Goal: Information Seeking & Learning: Learn about a topic

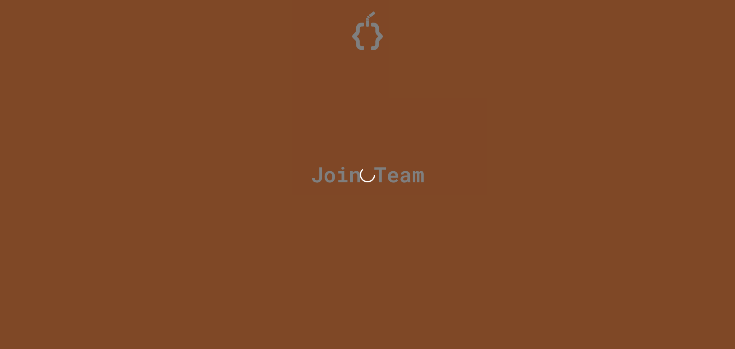
click at [411, 121] on div at bounding box center [367, 174] width 735 height 349
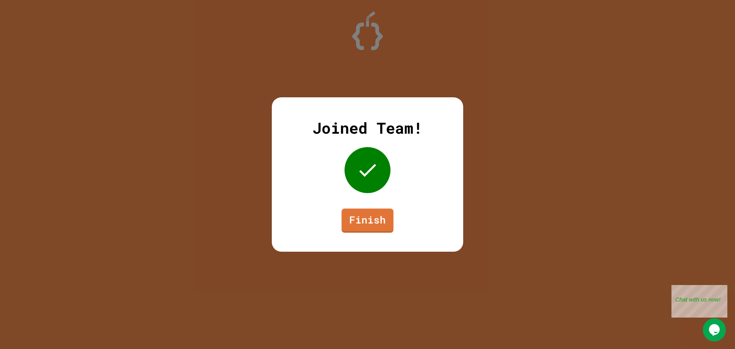
drag, startPoint x: 393, startPoint y: 203, endPoint x: 383, endPoint y: 215, distance: 16.3
click at [391, 206] on div "Joined Team! Finish" at bounding box center [367, 174] width 191 height 154
click at [383, 218] on link "Finish" at bounding box center [368, 218] width 44 height 25
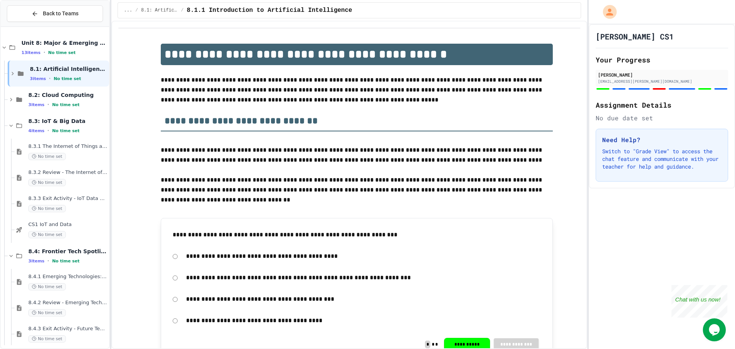
drag, startPoint x: 592, startPoint y: 237, endPoint x: 590, endPoint y: 232, distance: 5.3
click at [591, 235] on div "[PERSON_NAME] CS1 Your Progress [PERSON_NAME] [EMAIL_ADDRESS][PERSON_NAME][DOMA…" at bounding box center [662, 186] width 146 height 325
click at [590, 232] on div "**********" at bounding box center [367, 174] width 735 height 349
click at [591, 197] on div "[PERSON_NAME] CS1 Your Progress [PERSON_NAME] [EMAIL_ADDRESS][PERSON_NAME][DOMA…" at bounding box center [662, 186] width 146 height 325
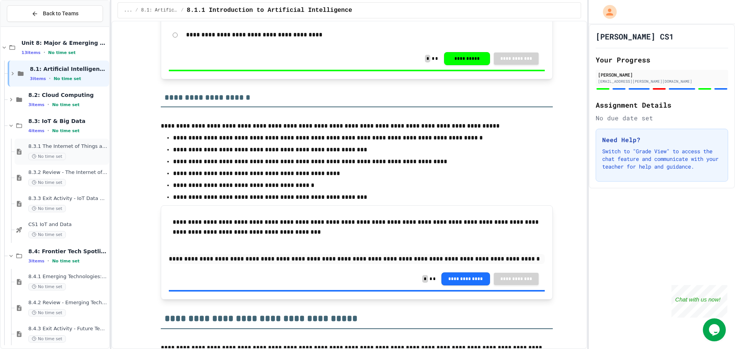
click at [70, 148] on span "8.3.1 The Internet of Things and Big Data: Our Connected Digital World" at bounding box center [67, 146] width 79 height 7
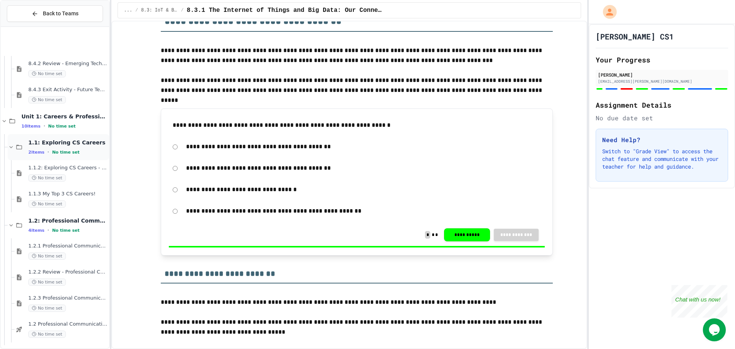
scroll to position [319, 0]
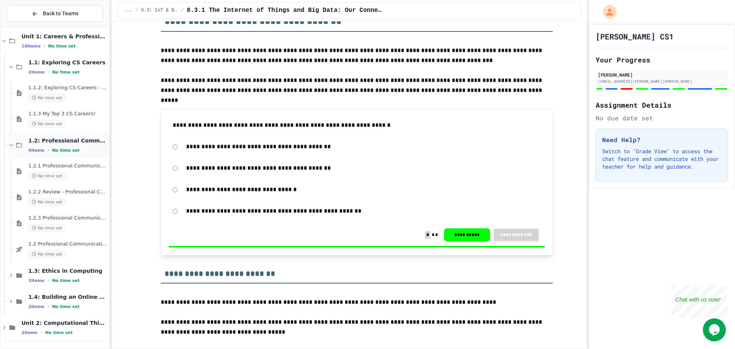
click at [63, 137] on span "1.2: Professional Communication" at bounding box center [67, 140] width 79 height 7
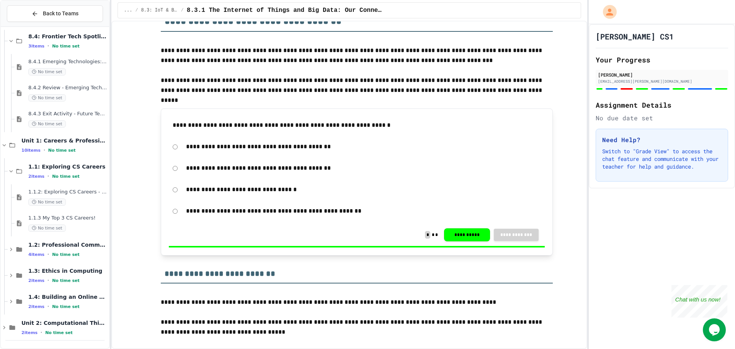
scroll to position [206, 0]
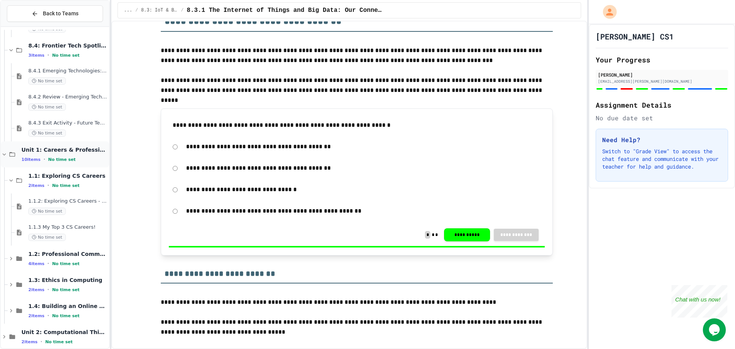
click at [83, 154] on div "Unit 1: Careers & Professionalism 10 items • No time set" at bounding box center [64, 154] width 86 height 16
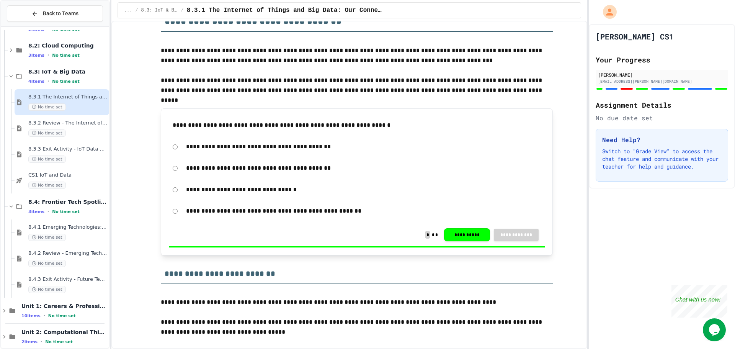
scroll to position [0, 0]
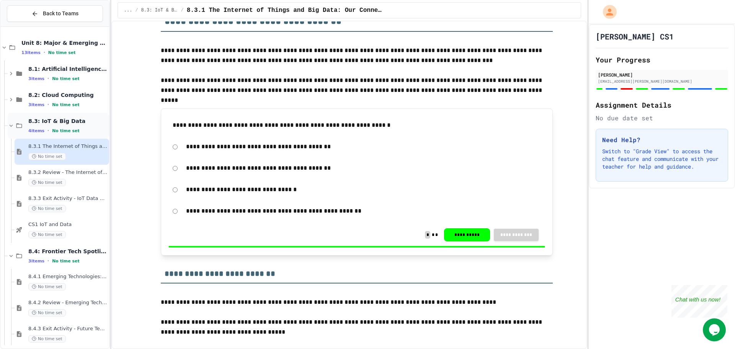
click at [11, 122] on icon at bounding box center [11, 125] width 7 height 7
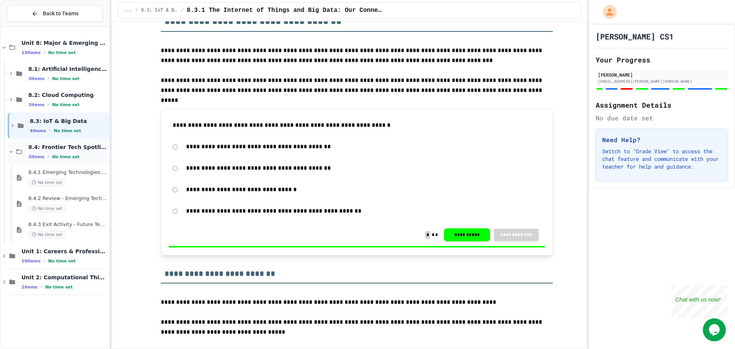
click at [9, 150] on icon at bounding box center [11, 151] width 7 height 7
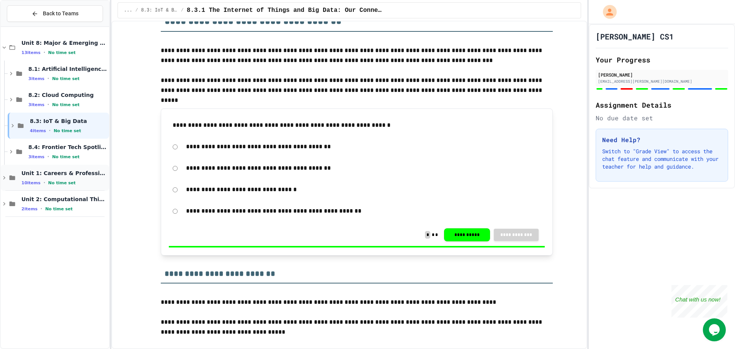
click at [4, 178] on icon at bounding box center [4, 177] width 7 height 7
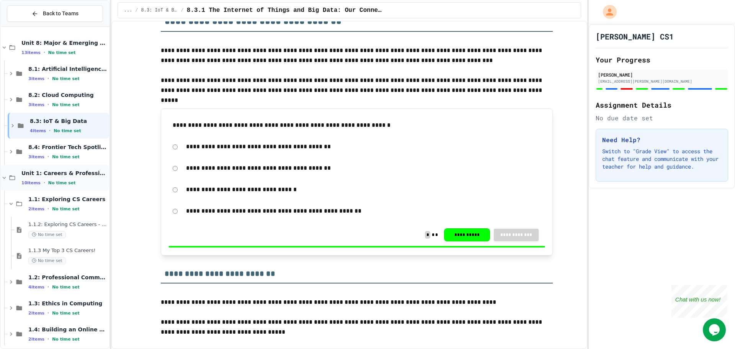
click at [5, 178] on icon at bounding box center [4, 177] width 3 height 2
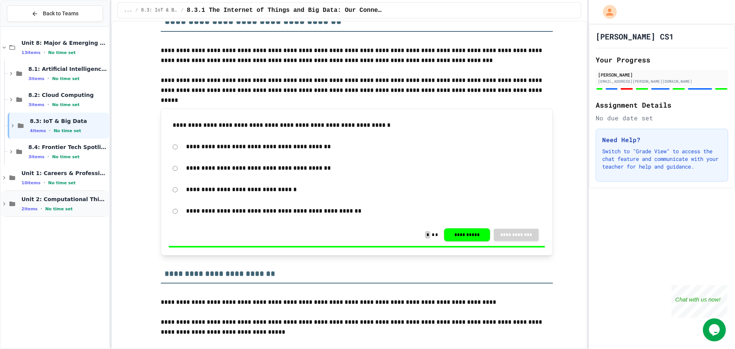
click at [9, 203] on icon at bounding box center [12, 203] width 9 height 7
click at [5, 176] on icon at bounding box center [4, 177] width 7 height 7
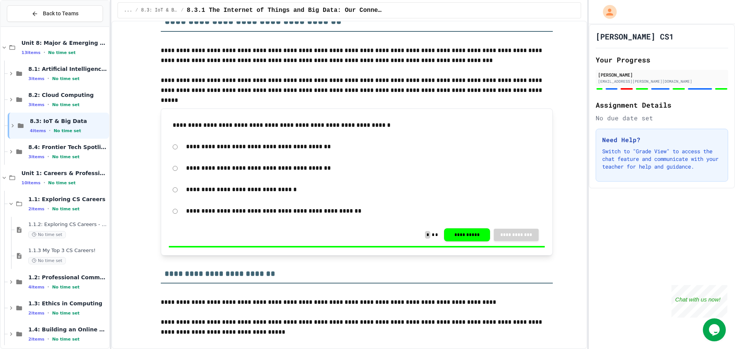
click at [5, 176] on icon at bounding box center [4, 177] width 7 height 7
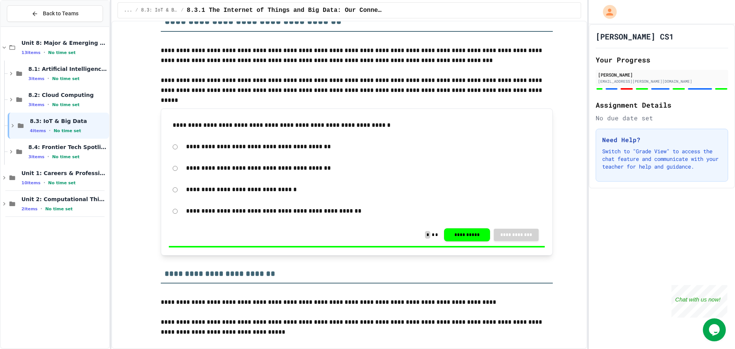
click at [81, 176] on span "Unit 1: Careers & Professionalism" at bounding box center [64, 173] width 86 height 7
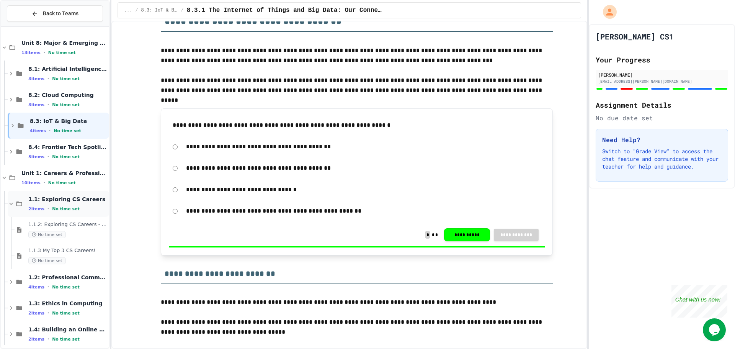
click at [86, 204] on div "1.1: Exploring CS Careers 2 items • No time set" at bounding box center [67, 204] width 79 height 16
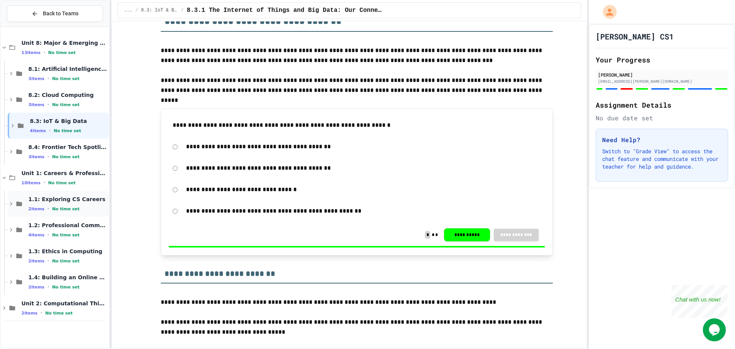
click at [86, 204] on div "1.1: Exploring CS Careers 2 items • No time set" at bounding box center [67, 204] width 79 height 16
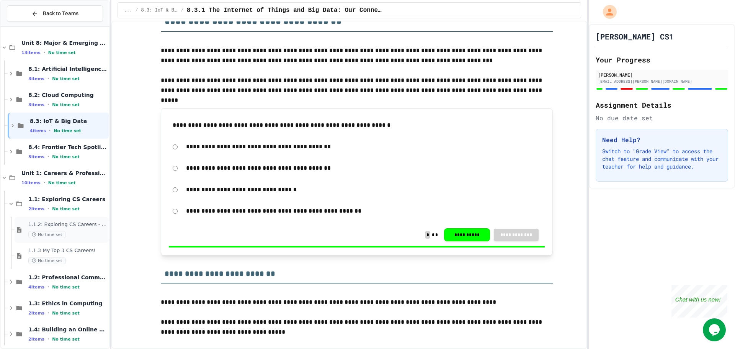
click at [45, 220] on div "1.1.2: Exploring CS Careers - Review No time set" at bounding box center [62, 230] width 95 height 26
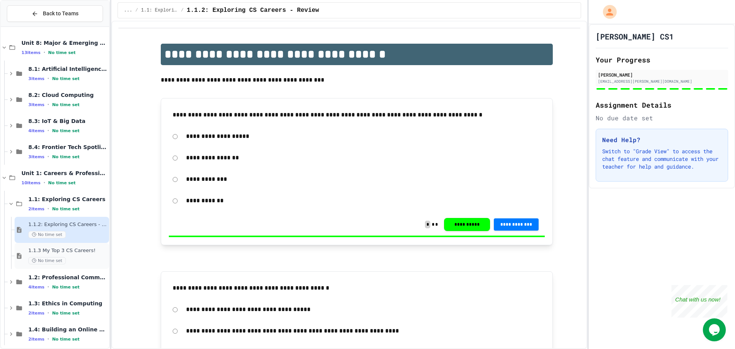
click at [54, 253] on span "1.1.3 My Top 3 CS Careers!" at bounding box center [67, 250] width 79 height 7
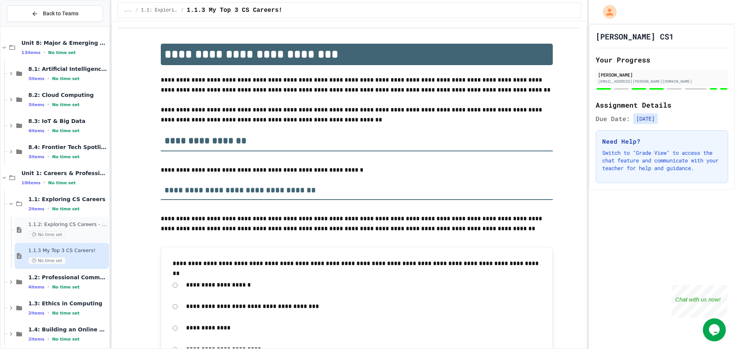
scroll to position [33, 0]
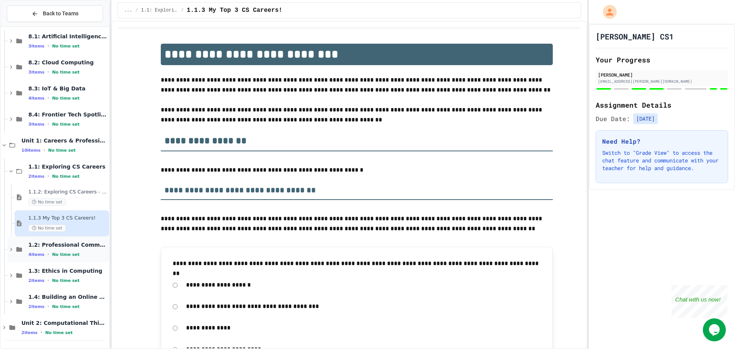
click at [65, 250] on div "1.2: Professional Communication 4 items • No time set" at bounding box center [67, 249] width 79 height 16
click at [9, 170] on icon at bounding box center [11, 171] width 7 height 7
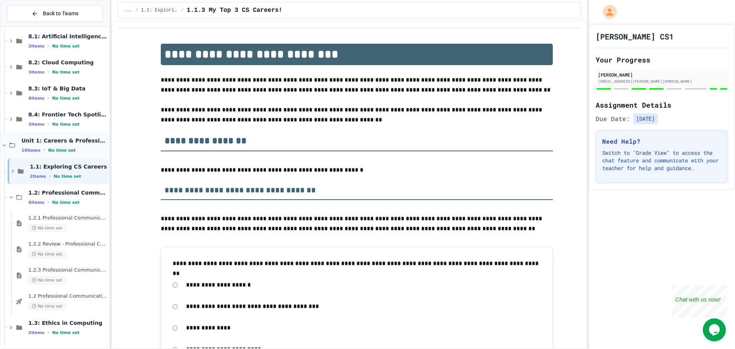
click at [6, 146] on icon at bounding box center [4, 145] width 7 height 7
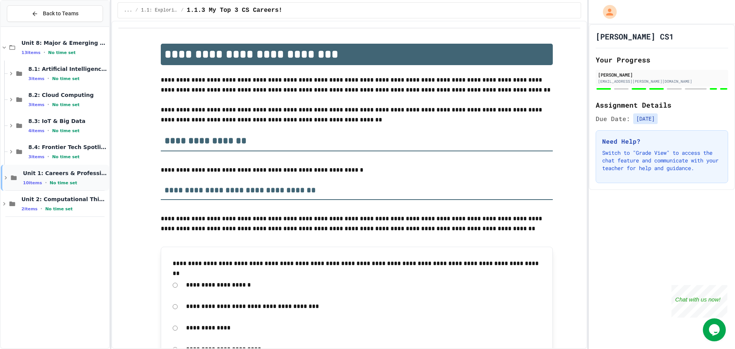
click at [4, 183] on div "Unit 1: Careers & Professionalism 10 items • No time set" at bounding box center [55, 178] width 108 height 26
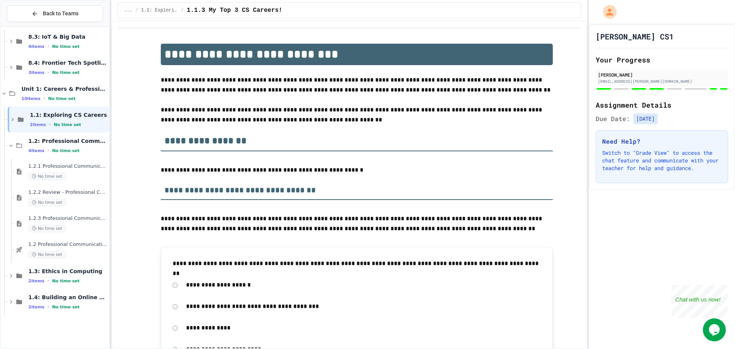
scroll to position [85, 0]
click at [12, 148] on icon at bounding box center [11, 145] width 7 height 7
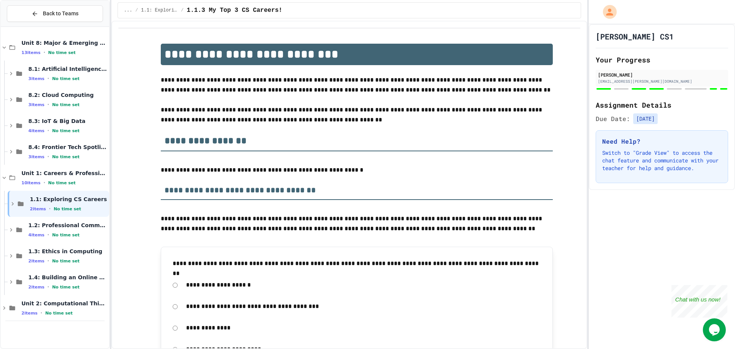
click at [6, 286] on div "1.4: Building an Online Presence 2 items • No time set" at bounding box center [55, 282] width 108 height 26
click at [41, 305] on span "1.4.1 Building Your Professional Online Presence" at bounding box center [67, 302] width 79 height 7
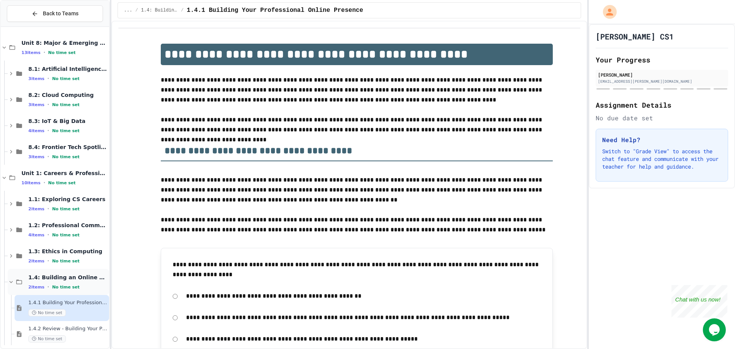
click at [8, 279] on icon at bounding box center [11, 281] width 7 height 7
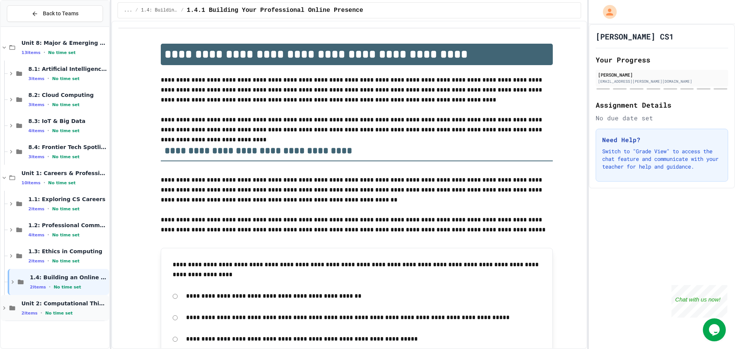
click at [13, 309] on icon at bounding box center [13, 307] width 6 height 5
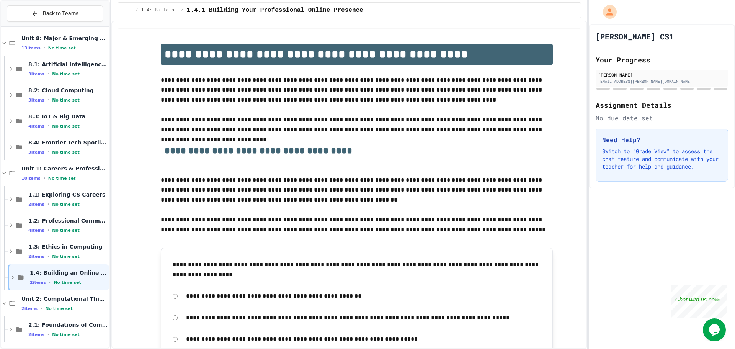
scroll to position [7, 0]
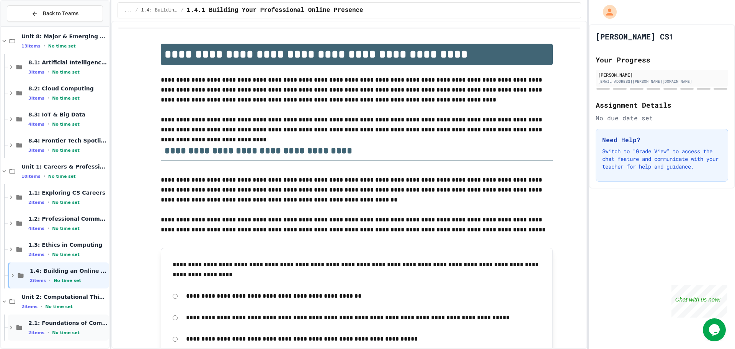
click at [52, 322] on span "2.1: Foundations of Computational Thinking" at bounding box center [67, 322] width 79 height 7
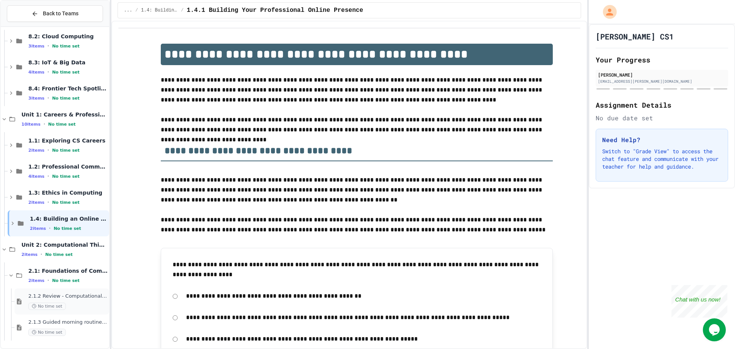
click at [61, 294] on span "2.1.2 Review - Computational Thinking and Problem Solving" at bounding box center [67, 296] width 79 height 7
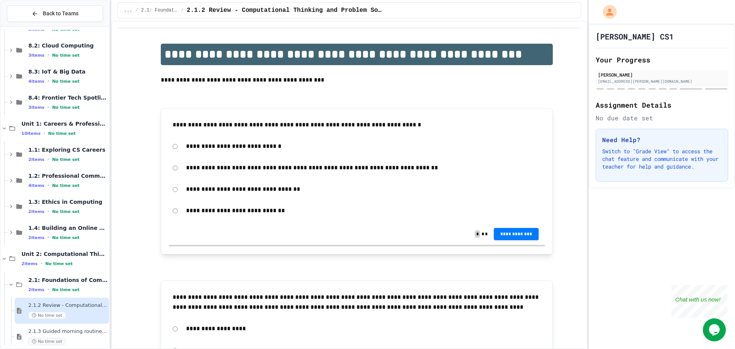
click at [235, 213] on p "**********" at bounding box center [363, 211] width 355 height 10
click at [176, 212] on div "**********" at bounding box center [357, 211] width 376 height 18
click at [520, 238] on button "**********" at bounding box center [516, 233] width 45 height 12
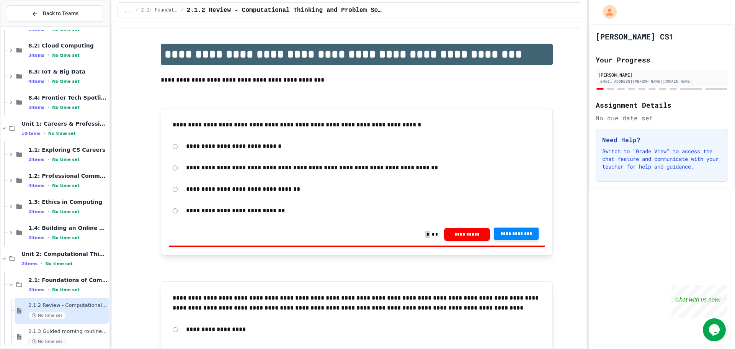
click at [467, 232] on button "**********" at bounding box center [467, 233] width 46 height 13
click at [169, 166] on div "**********" at bounding box center [357, 168] width 376 height 18
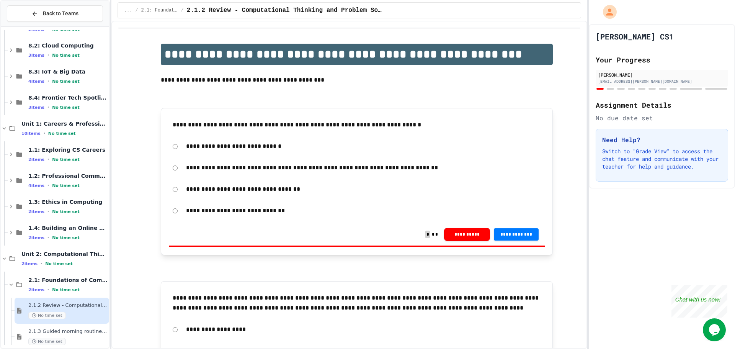
click at [175, 170] on div "**********" at bounding box center [357, 168] width 376 height 18
click at [502, 235] on span "**********" at bounding box center [516, 234] width 33 height 6
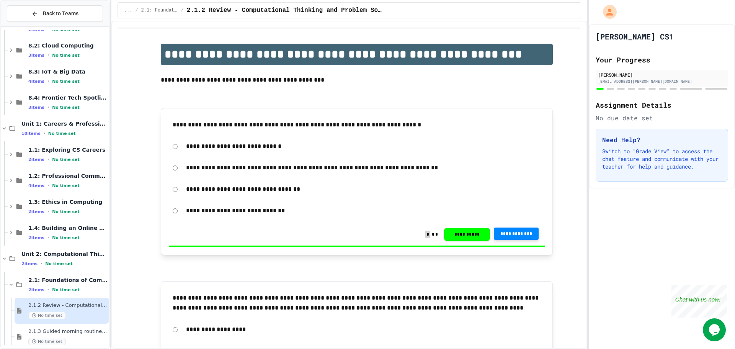
drag, startPoint x: 670, startPoint y: 125, endPoint x: 675, endPoint y: 121, distance: 6.4
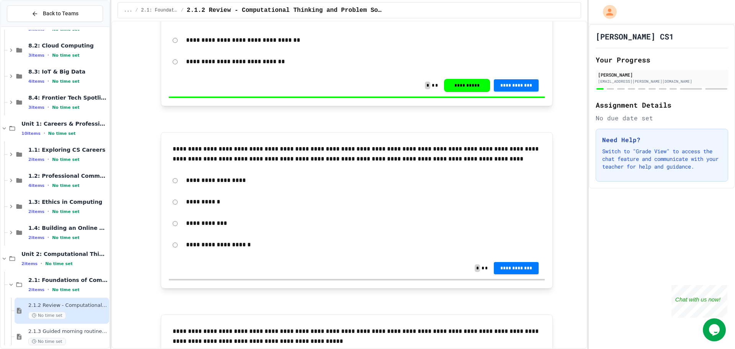
scroll to position [153, 0]
